Goal: Task Accomplishment & Management: Complete application form

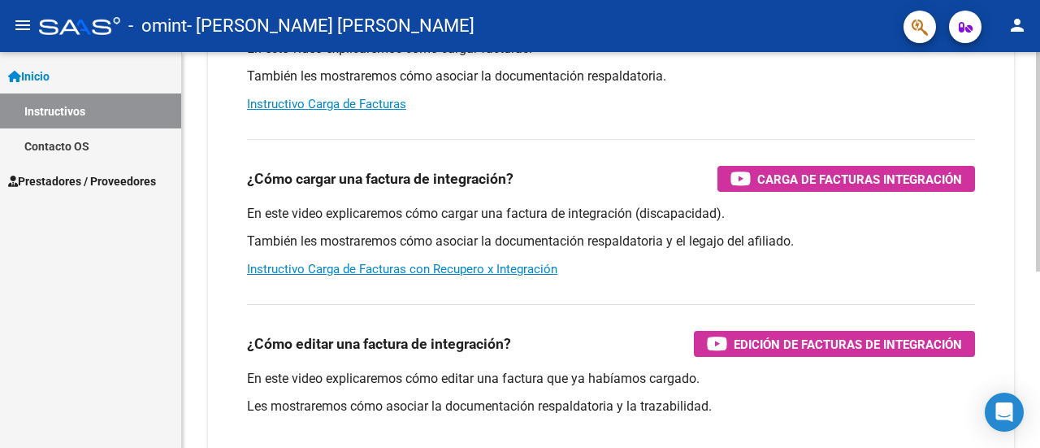
scroll to position [272, 0]
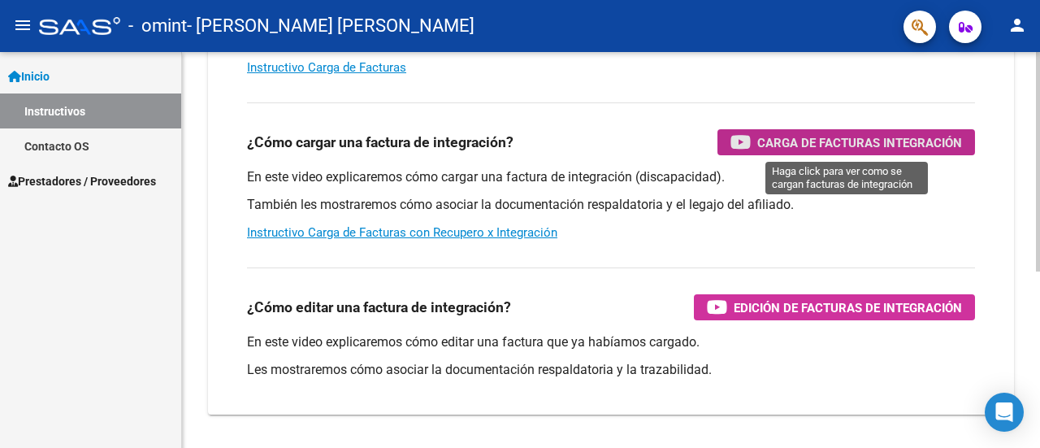
click at [827, 142] on span "Carga de Facturas Integración" at bounding box center [860, 142] width 205 height 20
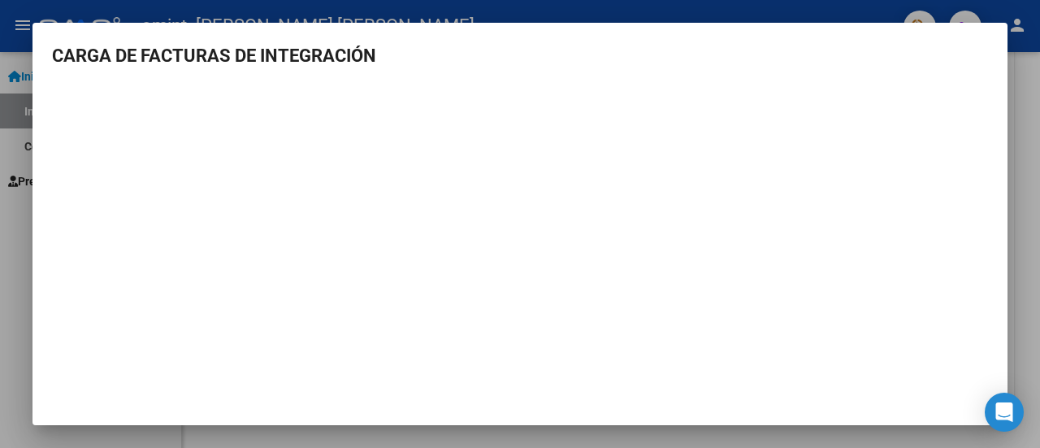
click at [931, 76] on mat-dialog-content "CARGA DE FACTURAS DE INTEGRACIÓN" at bounding box center [520, 233] width 975 height 382
click at [1024, 80] on div at bounding box center [520, 224] width 1040 height 448
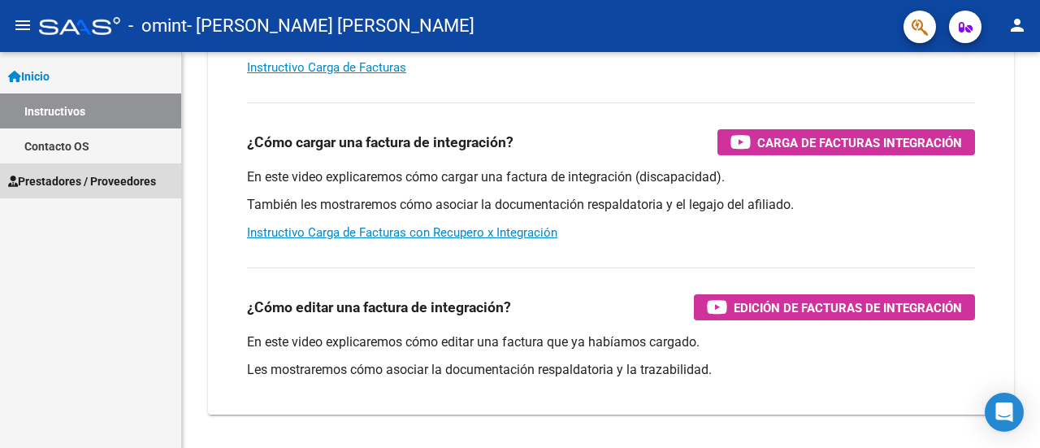
click at [97, 182] on span "Prestadores / Proveedores" at bounding box center [82, 181] width 148 height 18
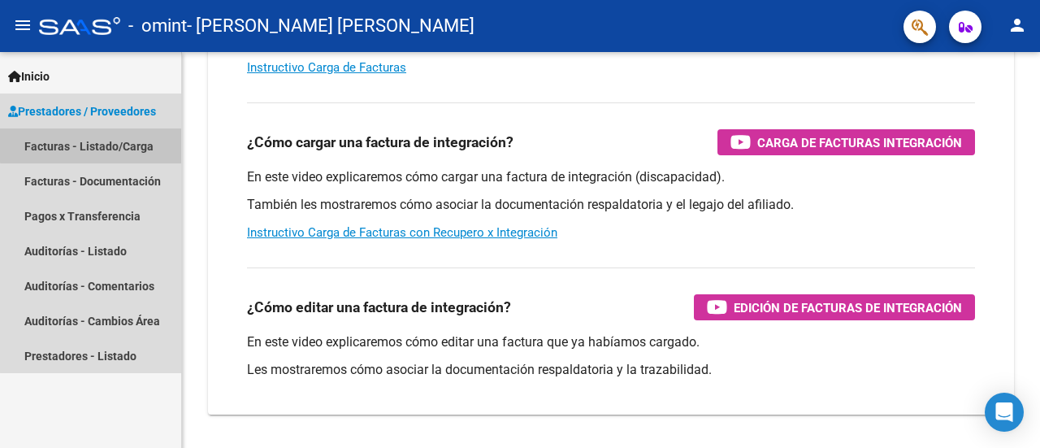
click at [93, 145] on link "Facturas - Listado/Carga" at bounding box center [90, 145] width 181 height 35
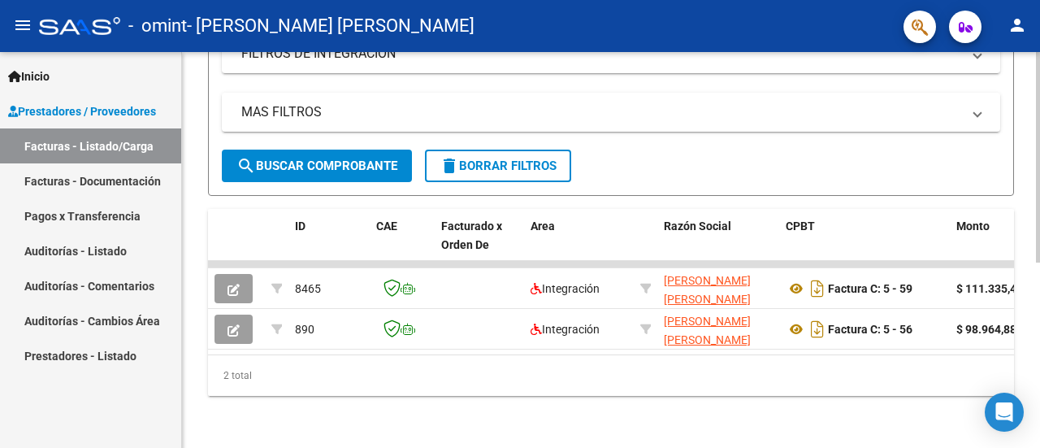
click at [1036, 60] on div "Video tutorial PRESTADORES -> Listado de CPBTs Emitidos por Prestadores / Prove…" at bounding box center [611, 81] width 858 height 734
drag, startPoint x: 1036, startPoint y: 60, endPoint x: 1003, endPoint y: 240, distance: 182.6
click at [1003, 240] on div "Video tutorial PRESTADORES -> Listado de CPBTs Emitidos por Prestadores / Prove…" at bounding box center [611, 81] width 858 height 734
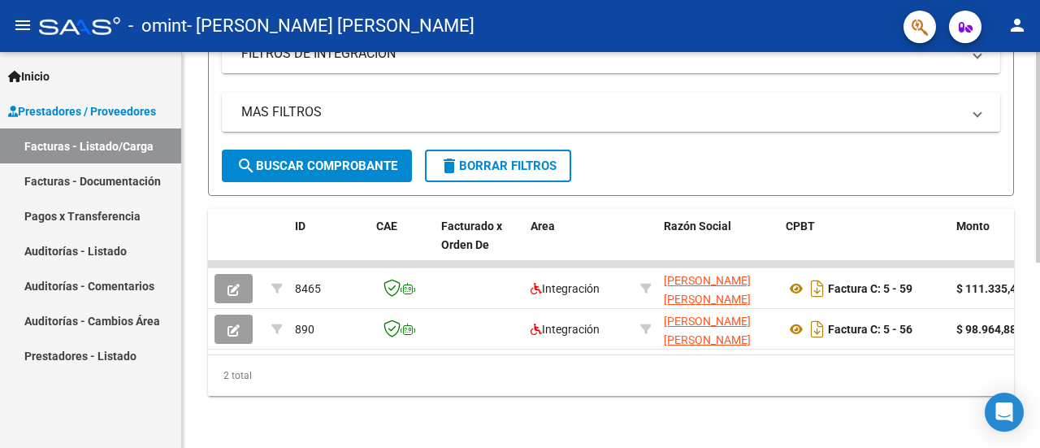
click at [1032, 83] on div "Video tutorial PRESTADORES -> Listado de CPBTs Emitidos por Prestadores / Prove…" at bounding box center [611, 81] width 858 height 734
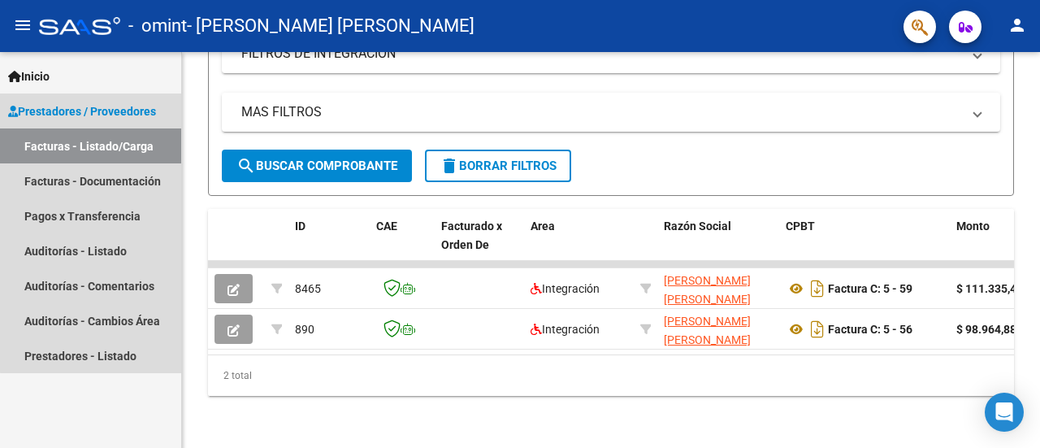
click at [107, 114] on span "Prestadores / Proveedores" at bounding box center [82, 111] width 148 height 18
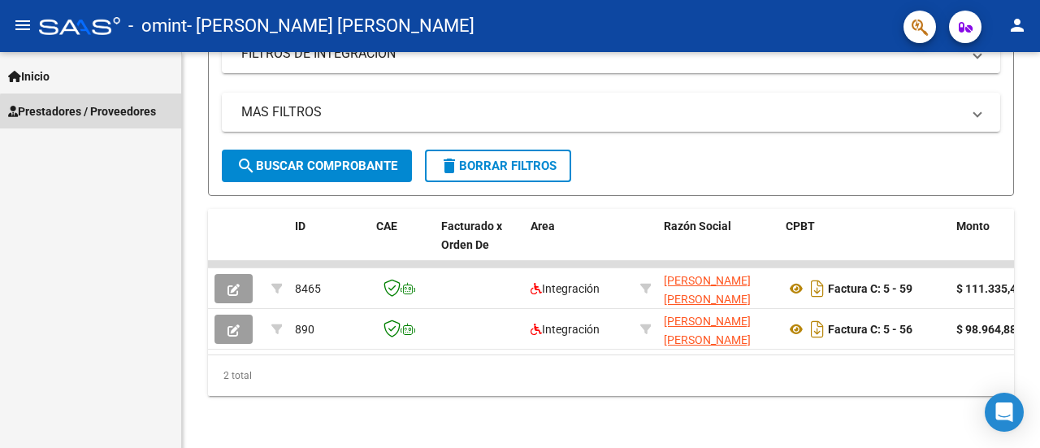
click at [107, 114] on span "Prestadores / Proveedores" at bounding box center [82, 111] width 148 height 18
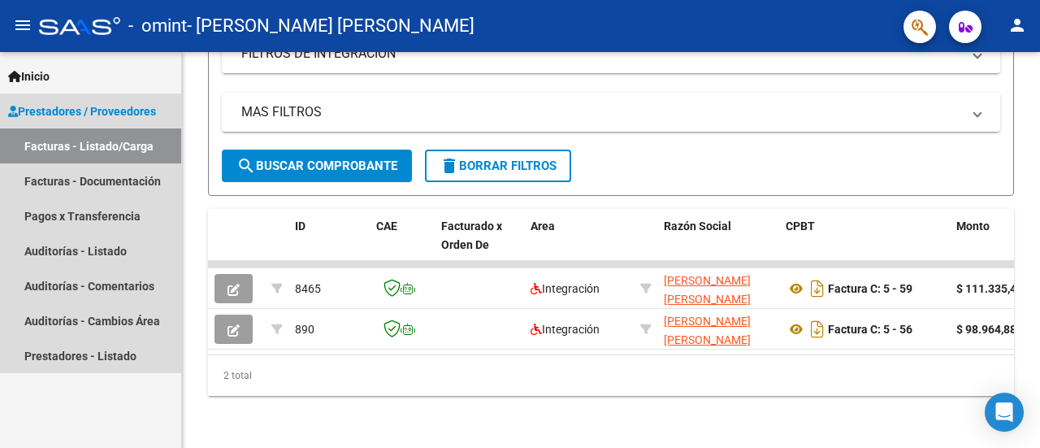
click at [82, 144] on link "Facturas - Listado/Carga" at bounding box center [90, 145] width 181 height 35
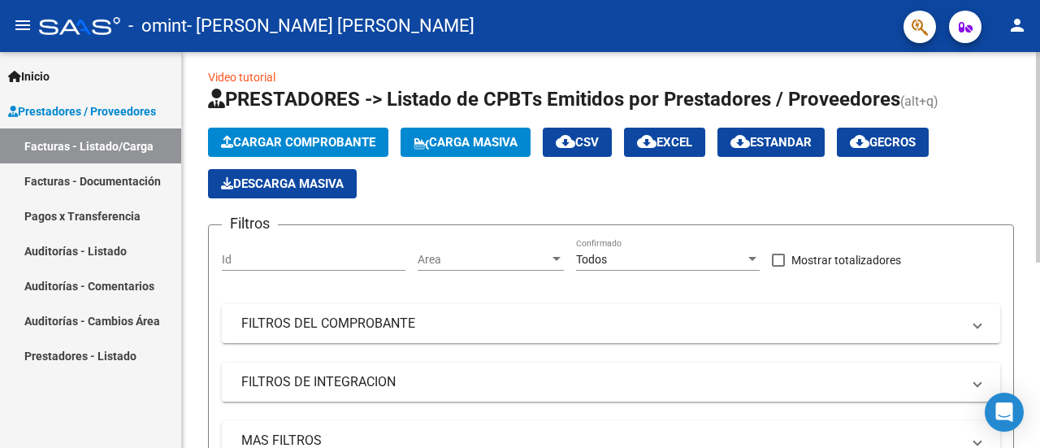
scroll to position [5, 0]
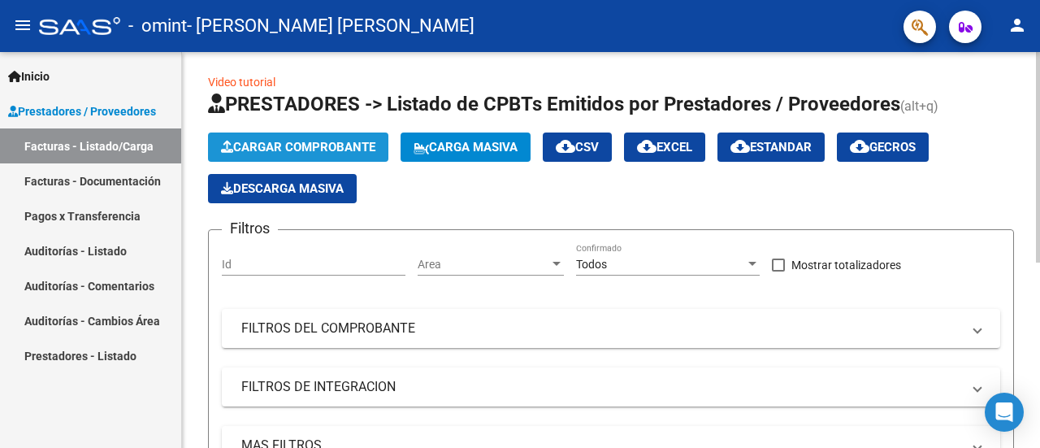
click at [299, 145] on span "Cargar Comprobante" at bounding box center [298, 147] width 154 height 15
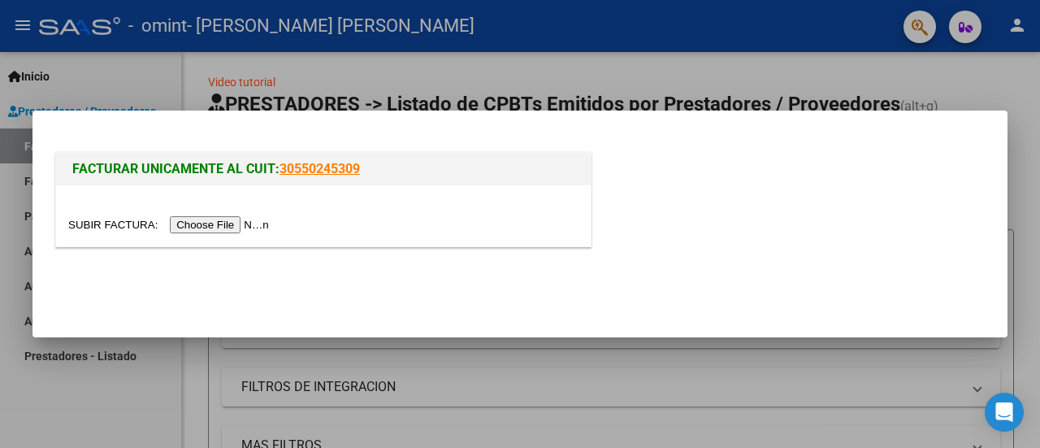
click at [239, 226] on input "file" at bounding box center [171, 224] width 206 height 17
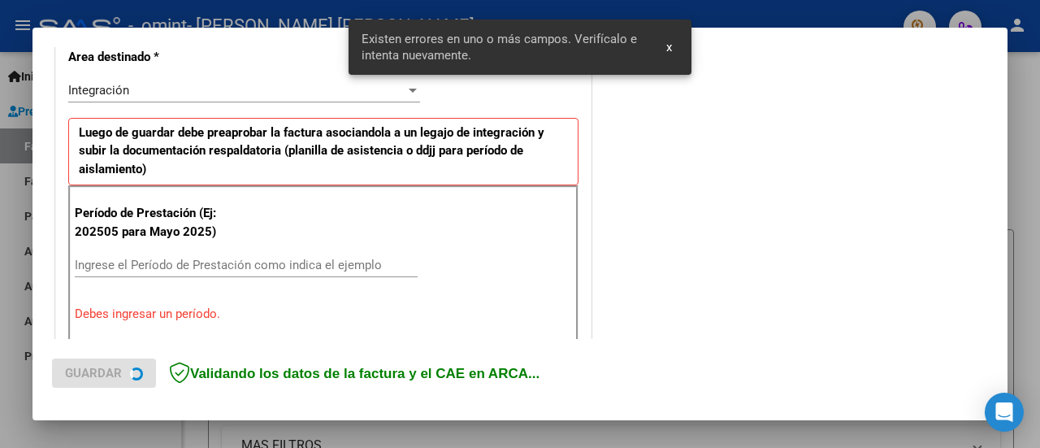
scroll to position [405, 0]
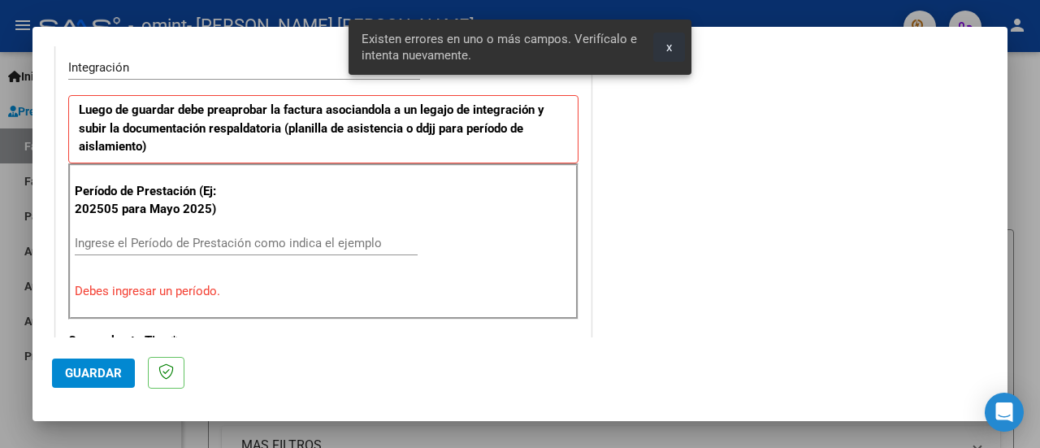
click at [670, 46] on span "x" at bounding box center [670, 47] width 6 height 15
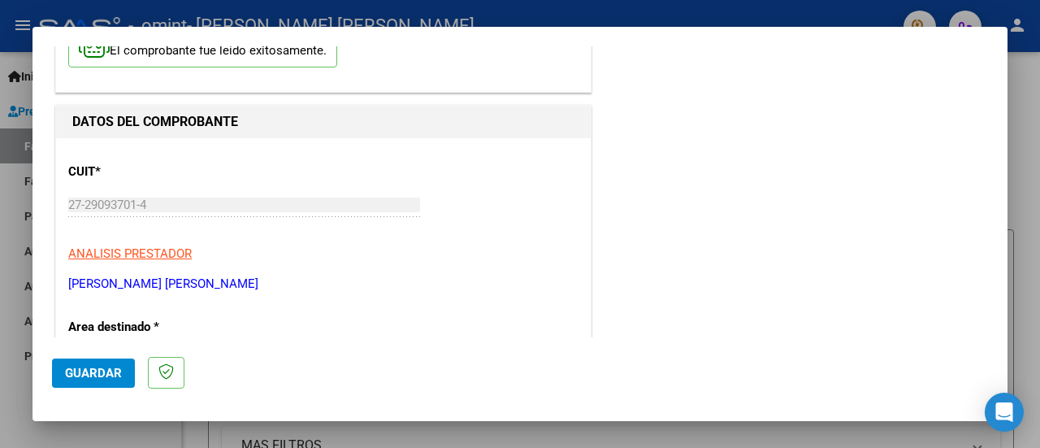
scroll to position [0, 0]
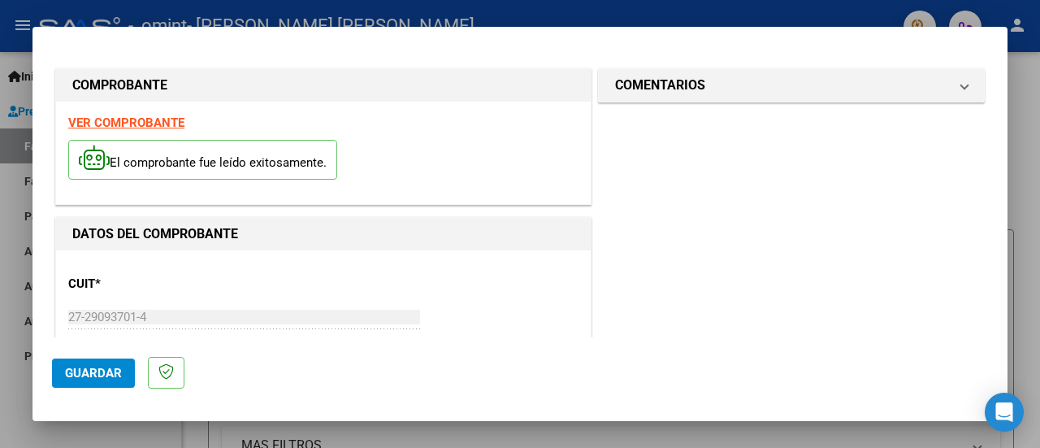
click at [158, 123] on strong "VER COMPROBANTE" at bounding box center [126, 122] width 116 height 15
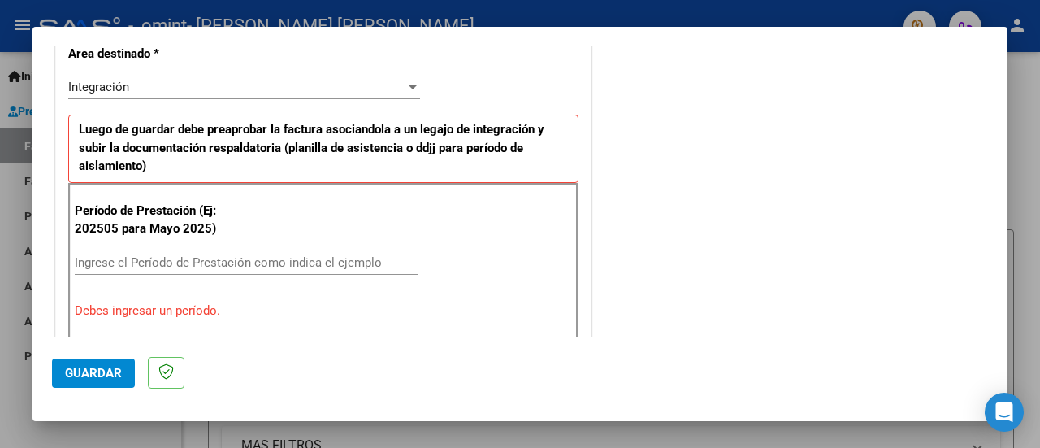
scroll to position [386, 0]
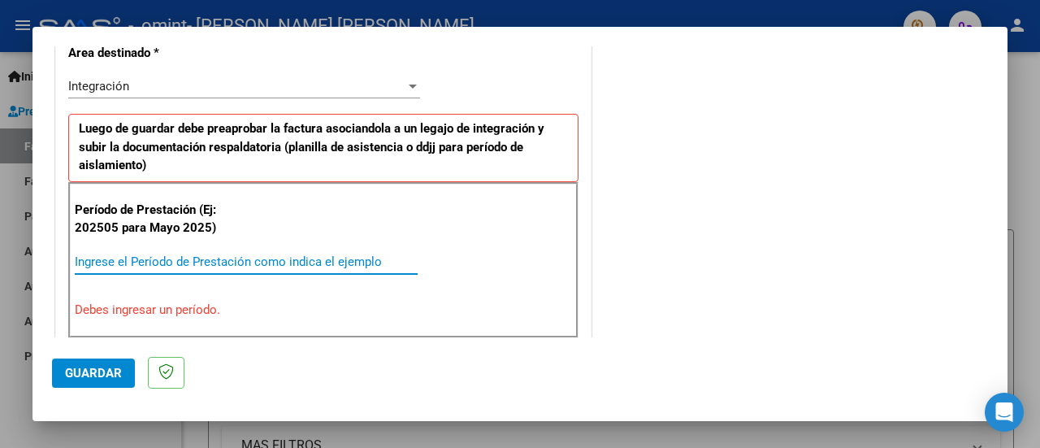
click at [229, 258] on input "Ingrese el Período de Prestación como indica el ejemplo" at bounding box center [246, 261] width 343 height 15
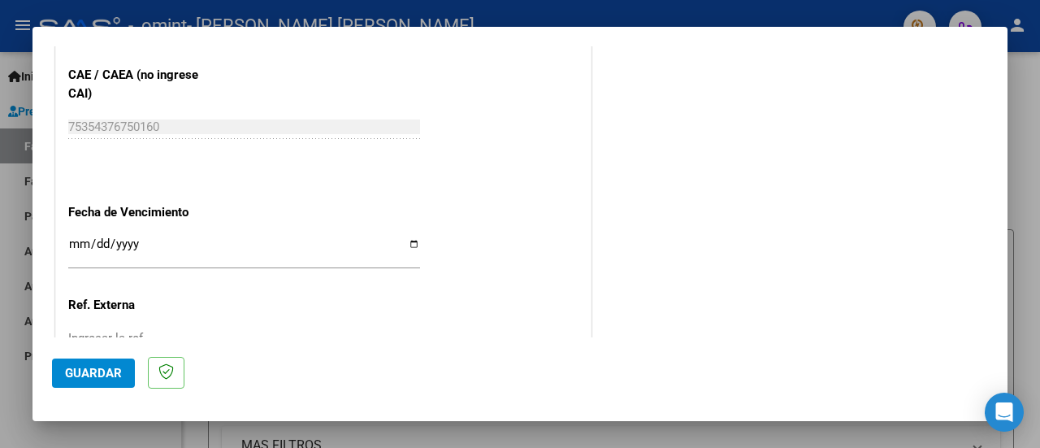
scroll to position [1045, 0]
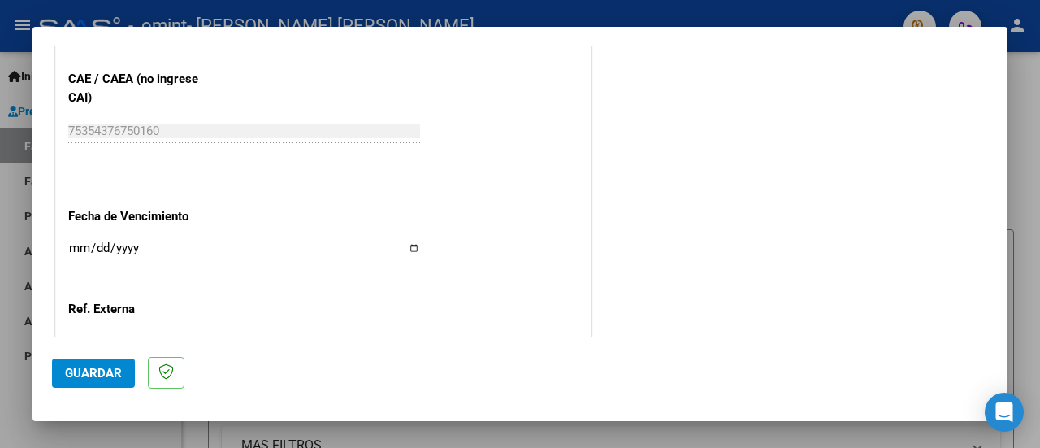
type input "202508"
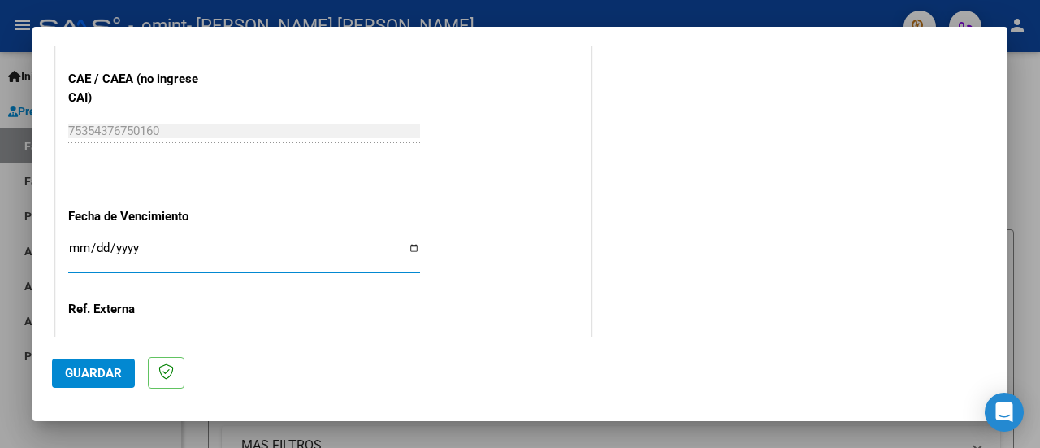
click at [410, 241] on input "Ingresar la fecha" at bounding box center [244, 254] width 352 height 26
click at [409, 247] on input "[DATE]" at bounding box center [244, 254] width 352 height 26
type input "[DATE]"
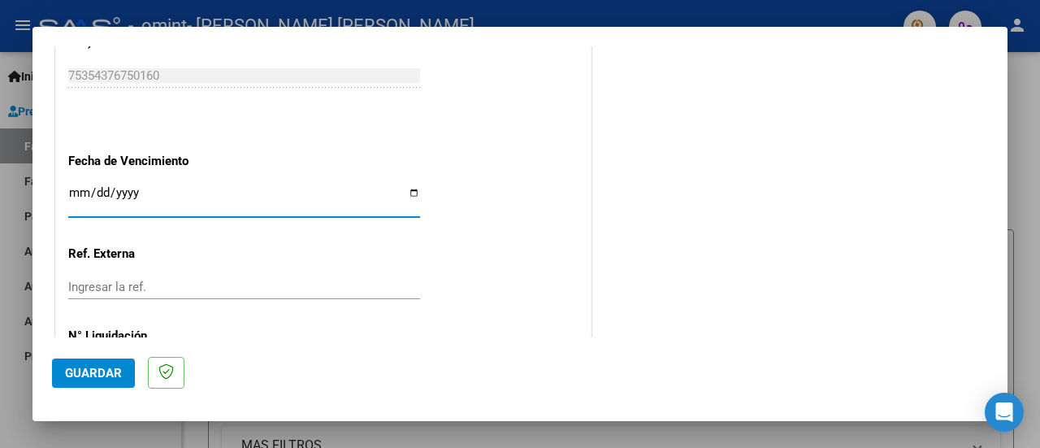
scroll to position [1172, 0]
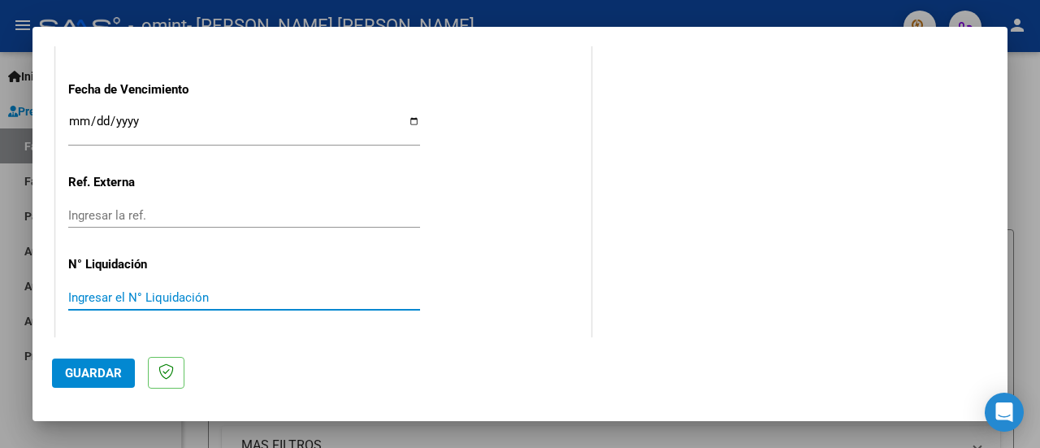
click at [135, 298] on input "Ingresar el N° Liquidación" at bounding box center [244, 297] width 352 height 15
click at [96, 375] on span "Guardar" at bounding box center [93, 373] width 57 height 15
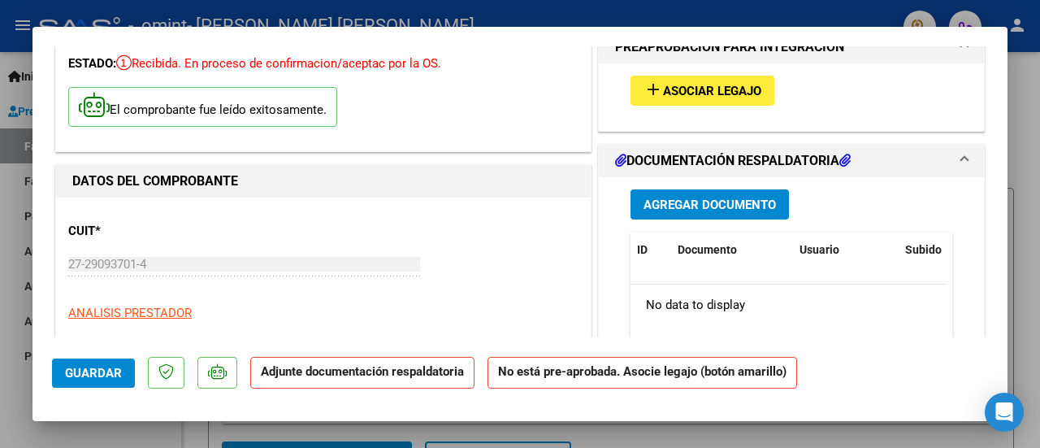
scroll to position [278, 0]
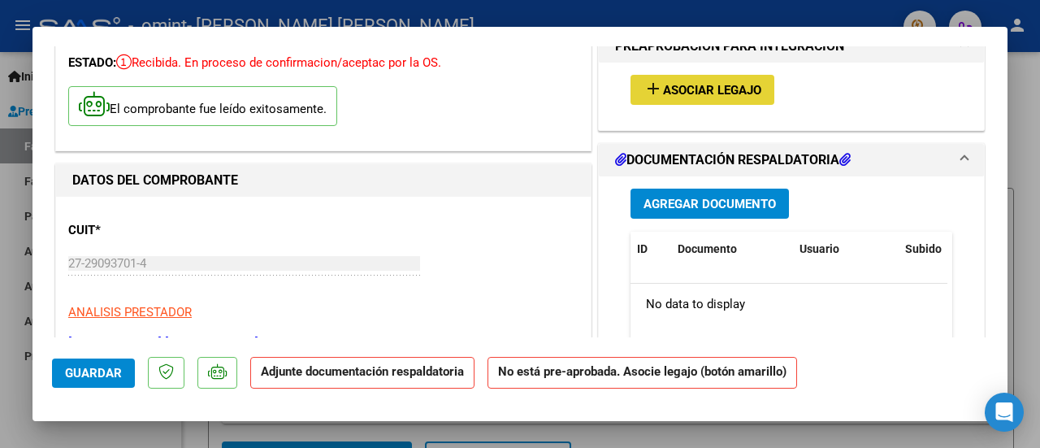
click at [663, 87] on span "Asociar Legajo" at bounding box center [712, 90] width 98 height 15
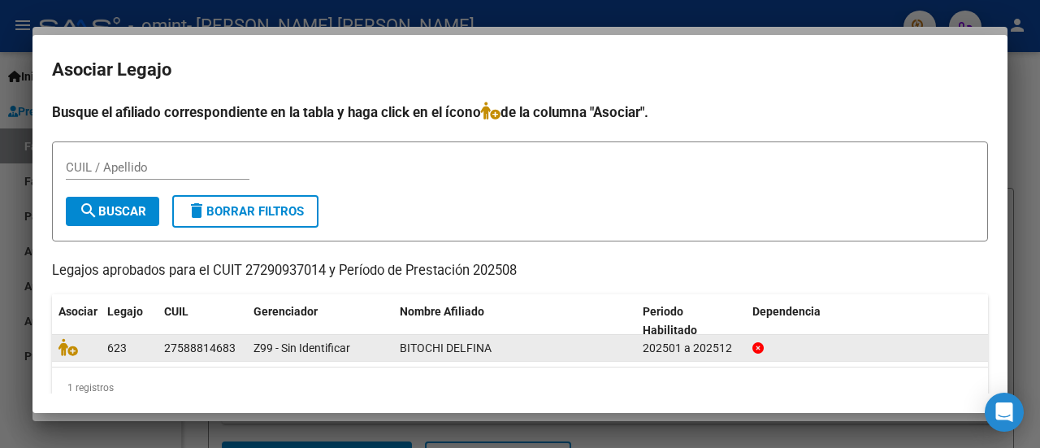
click at [432, 350] on span "BITOCHI DELFINA" at bounding box center [446, 347] width 92 height 13
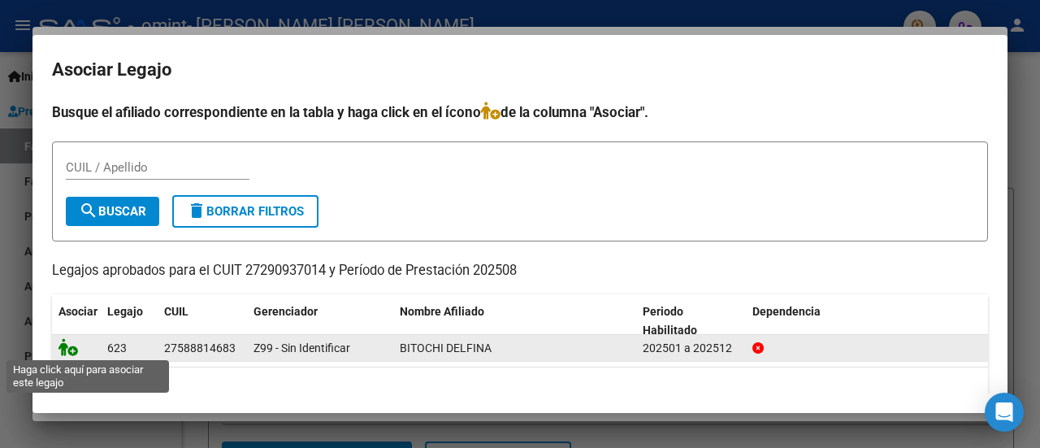
click at [63, 351] on icon at bounding box center [69, 347] width 20 height 18
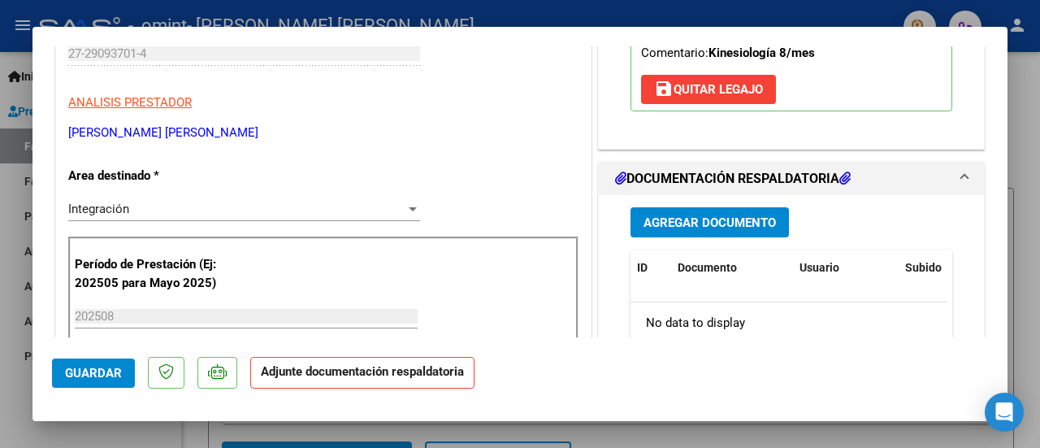
scroll to position [488, 0]
click at [676, 175] on h1 "DOCUMENTACIÓN RESPALDATORIA" at bounding box center [733, 179] width 236 height 20
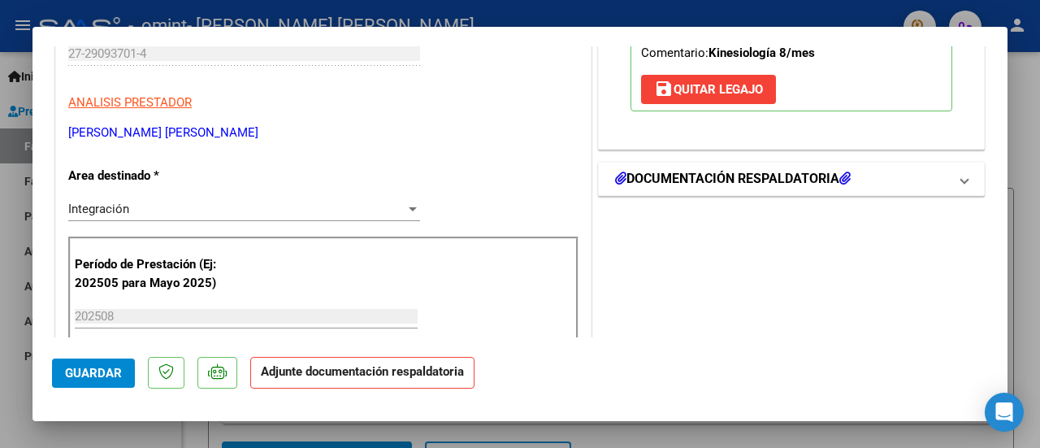
click at [676, 175] on h1 "DOCUMENTACIÓN RESPALDATORIA" at bounding box center [733, 179] width 236 height 20
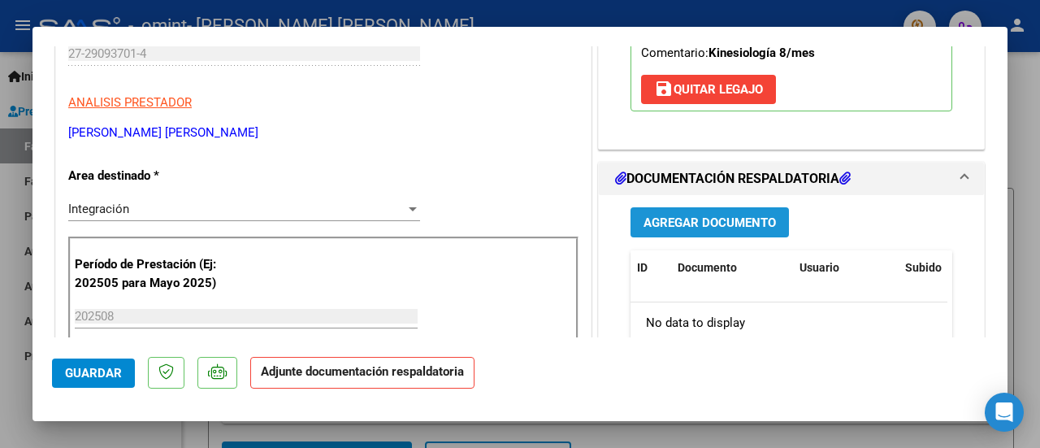
click at [675, 223] on span "Agregar Documento" at bounding box center [710, 222] width 132 height 15
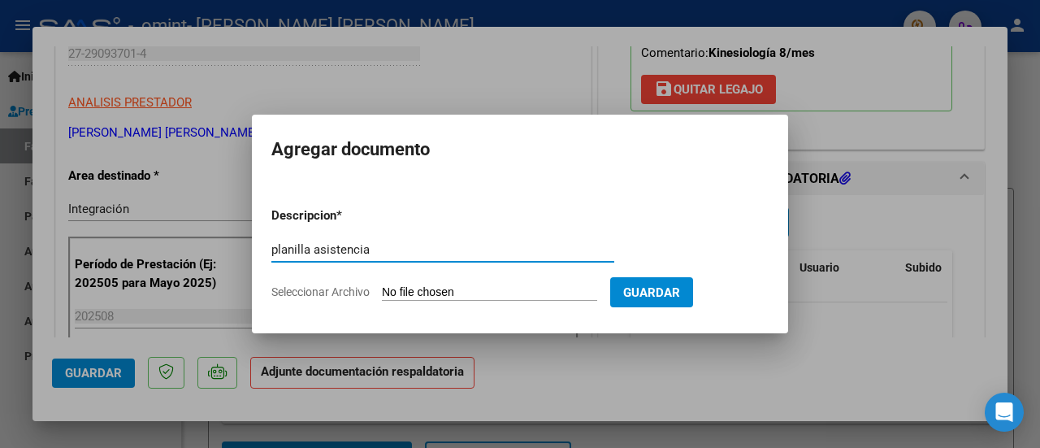
type input "planilla asistencia"
click at [472, 289] on input "Seleccionar Archivo" at bounding box center [489, 292] width 215 height 15
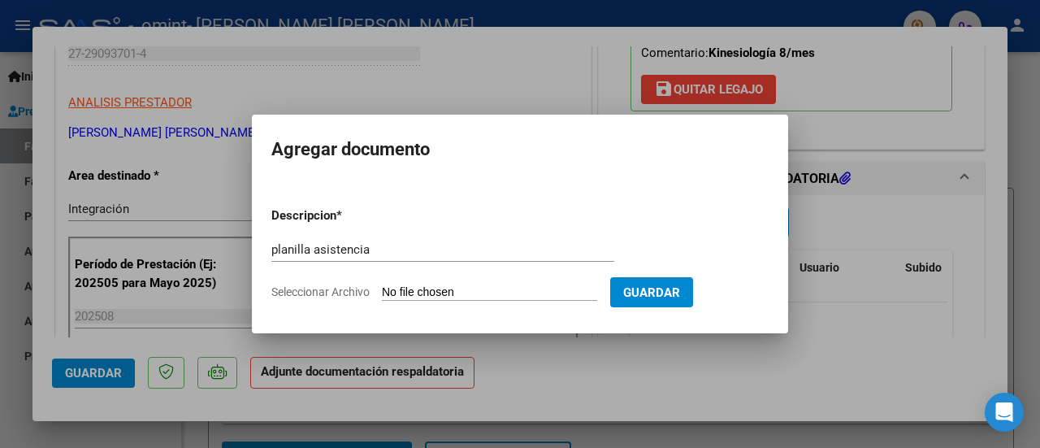
type input "C:\fakepath\Planilla [PERSON_NAME] PDF Scanner [DATE] 6.39.34.pdf"
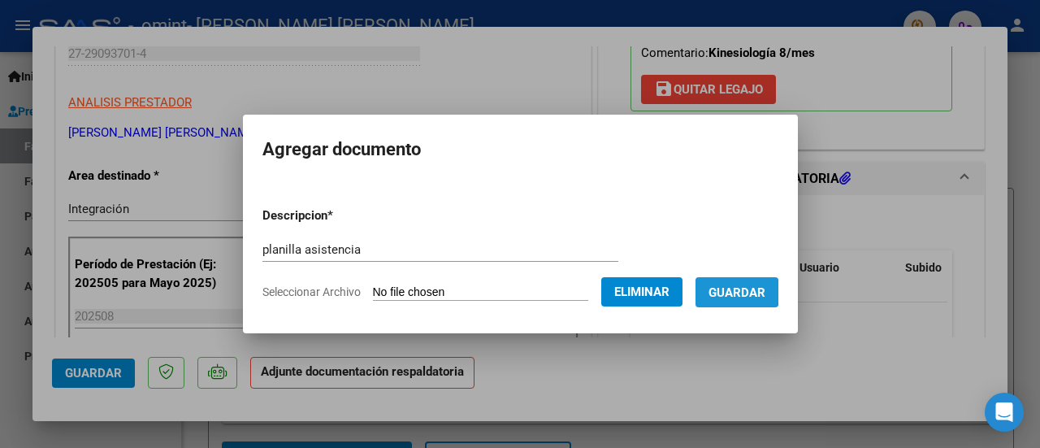
click at [737, 292] on span "Guardar" at bounding box center [737, 292] width 57 height 15
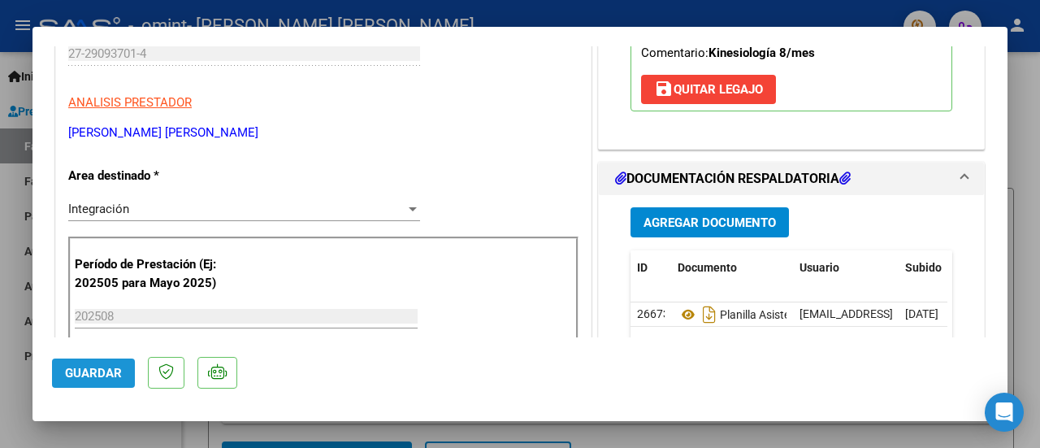
click at [93, 376] on span "Guardar" at bounding box center [93, 373] width 57 height 15
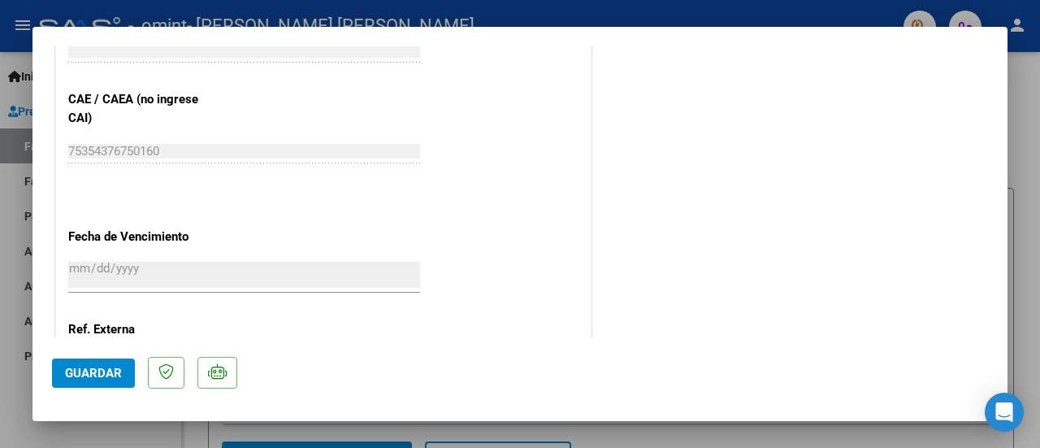
scroll to position [1370, 0]
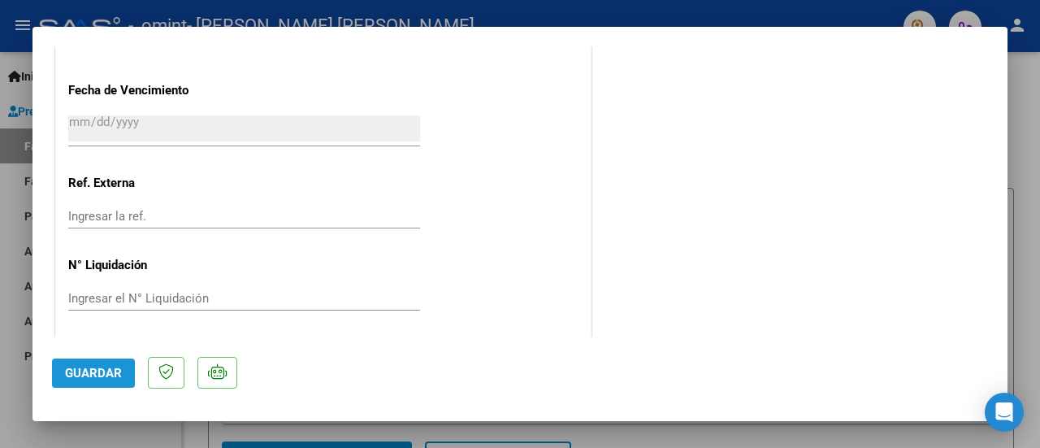
click at [96, 373] on span "Guardar" at bounding box center [93, 373] width 57 height 15
click at [801, 14] on div at bounding box center [520, 224] width 1040 height 448
type input "$ 0,00"
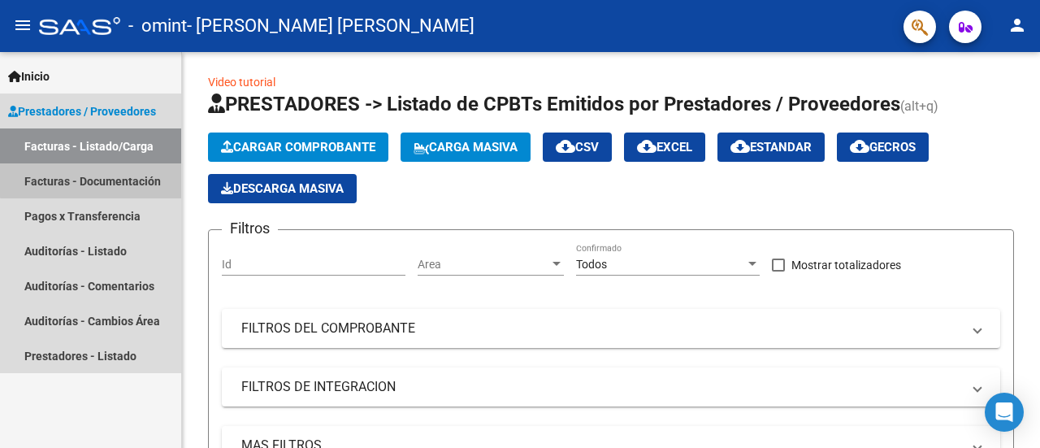
click at [108, 175] on link "Facturas - Documentación" at bounding box center [90, 180] width 181 height 35
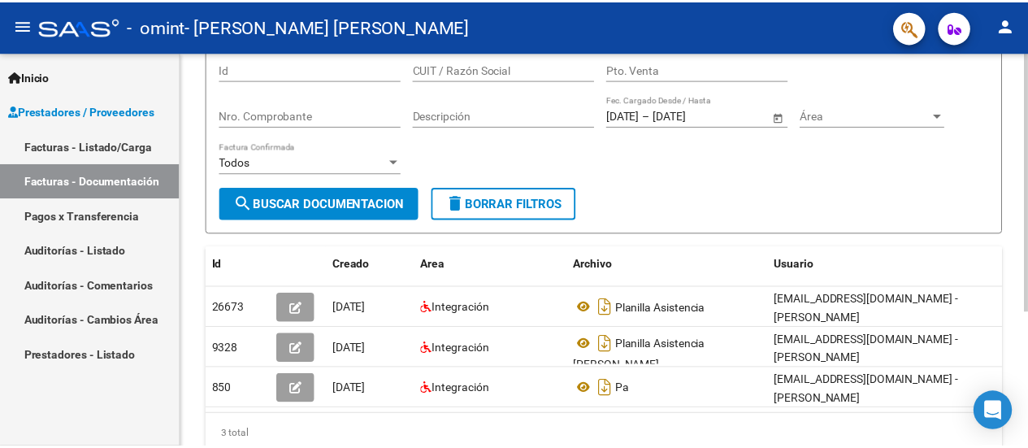
scroll to position [203, 0]
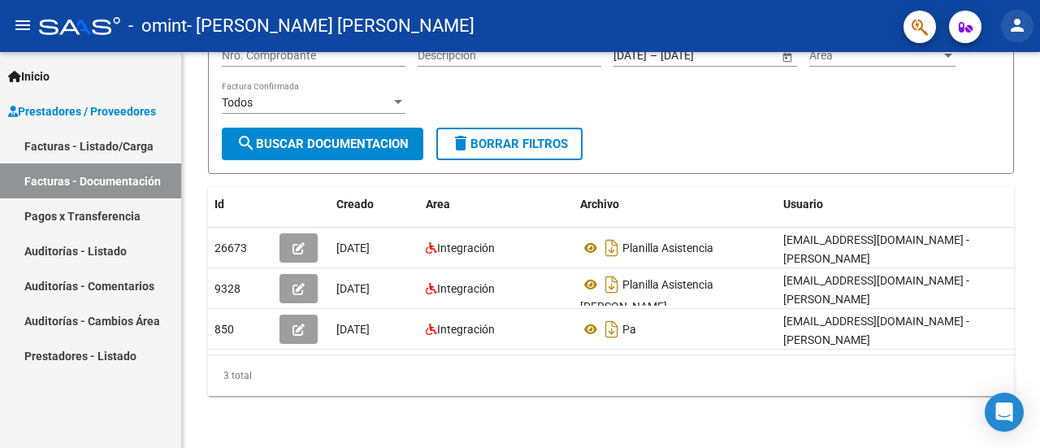
click at [1018, 22] on mat-icon "person" at bounding box center [1018, 25] width 20 height 20
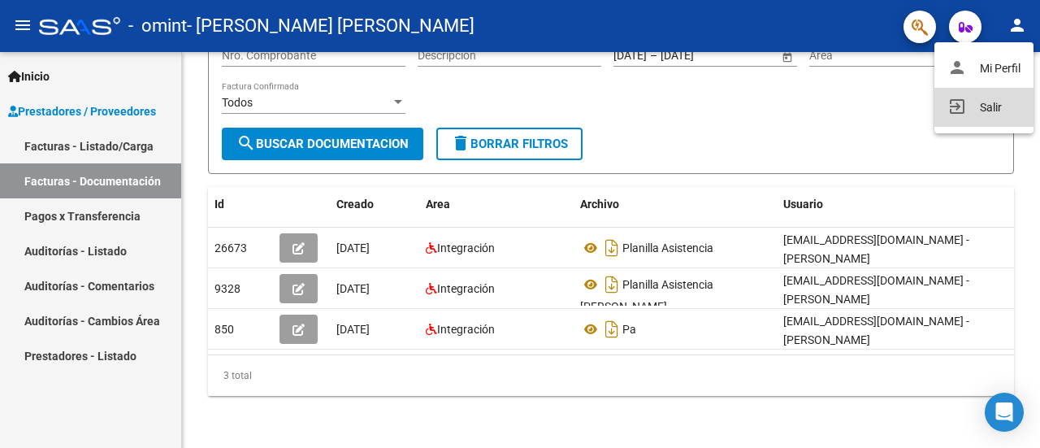
click at [979, 109] on button "exit_to_app Salir" at bounding box center [984, 107] width 99 height 39
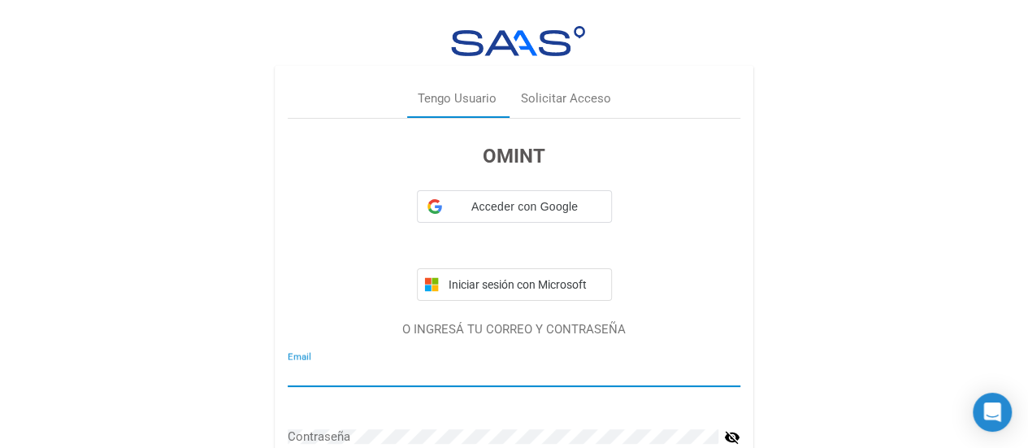
type input "[EMAIL_ADDRESS][DOMAIN_NAME]"
